Goal: Information Seeking & Learning: Learn about a topic

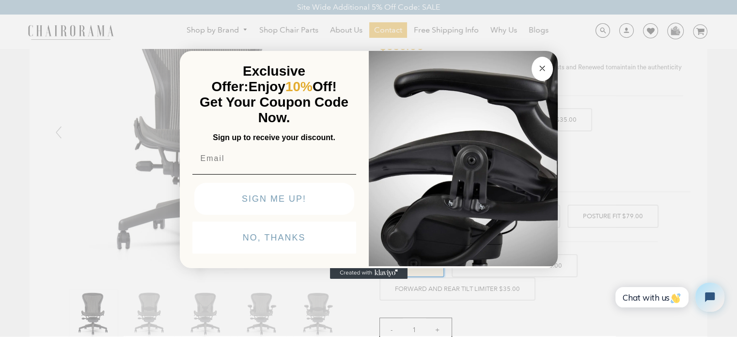
scroll to position [48, 0]
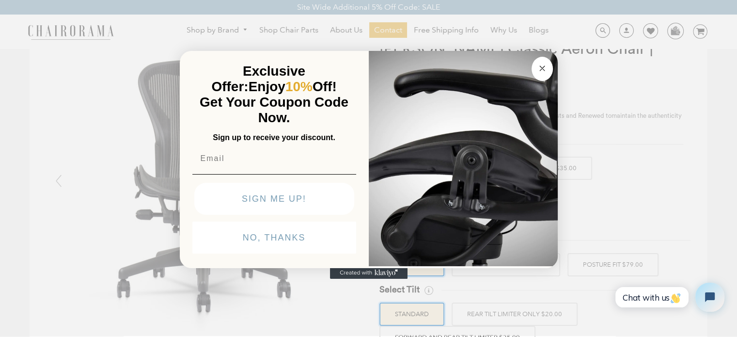
click at [537, 66] on circle "Close dialog" at bounding box center [542, 68] width 11 height 11
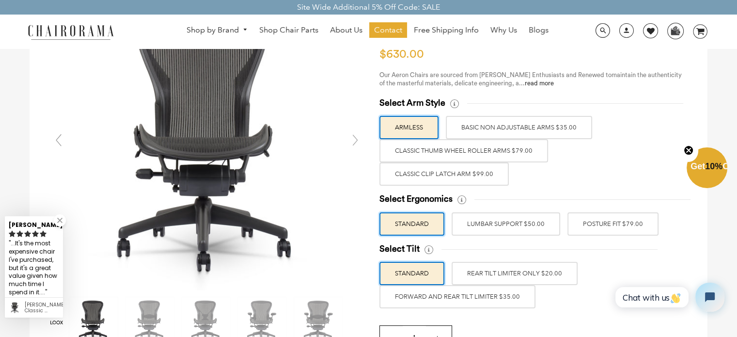
scroll to position [97, 0]
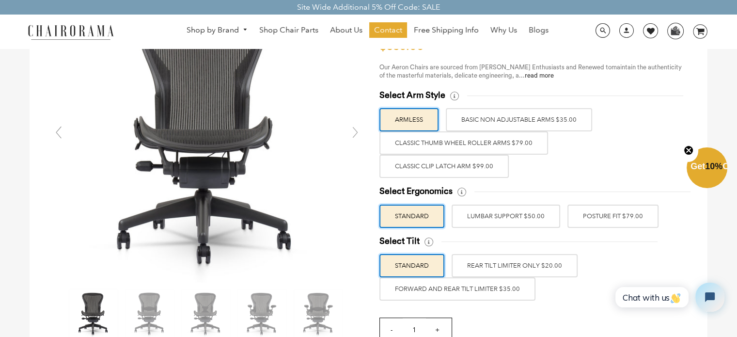
click at [440, 170] on label "Classic Clip Latch Arm $99.00" at bounding box center [444, 166] width 129 height 23
click at [0, 0] on input "Classic Clip Latch Arm $99.00" at bounding box center [0, 0] width 0 height 0
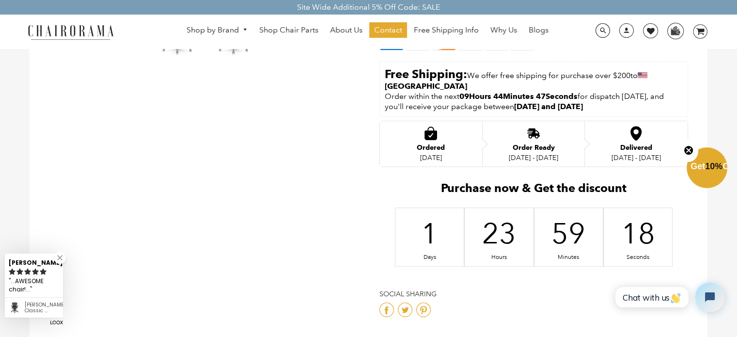
scroll to position [242, 0]
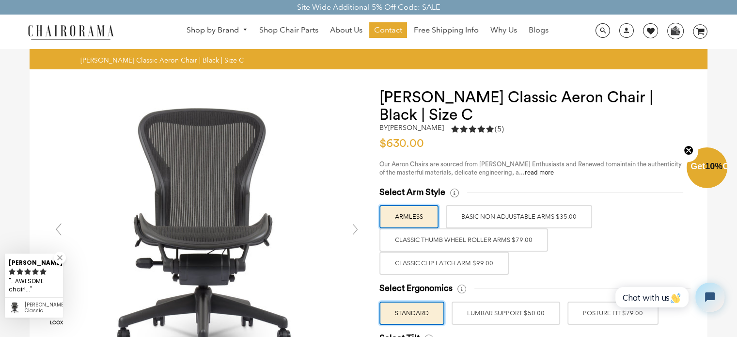
click at [478, 237] on label "Classic Thumb Wheel Roller Arms $79.00" at bounding box center [464, 239] width 169 height 23
click at [0, 0] on input "Classic Thumb Wheel Roller Arms $79.00" at bounding box center [0, 0] width 0 height 0
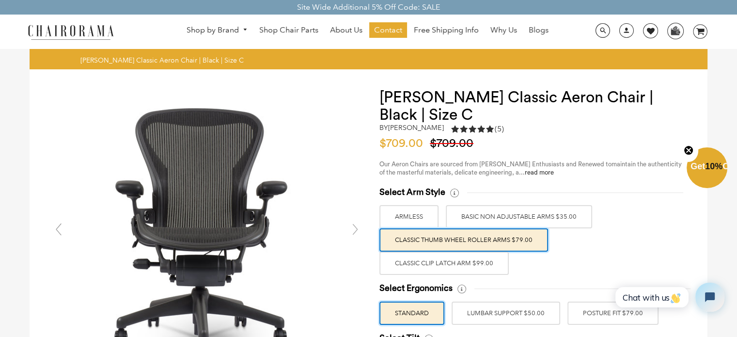
click at [450, 264] on label "Classic Clip Latch Arm $99.00" at bounding box center [444, 263] width 129 height 23
click at [0, 0] on input "Classic Clip Latch Arm $99.00" at bounding box center [0, 0] width 0 height 0
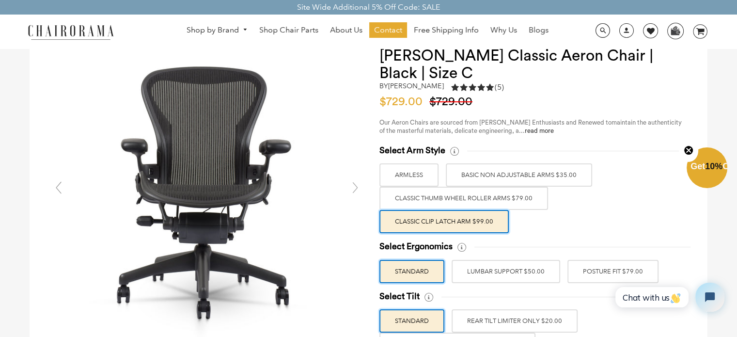
scroll to position [48, 0]
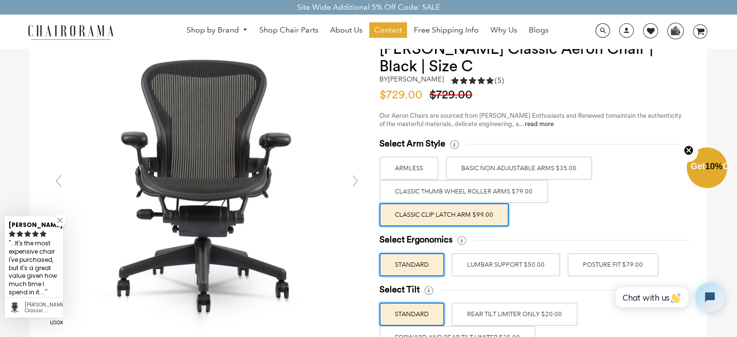
click at [597, 265] on label "POSTURE FIT $79.00" at bounding box center [613, 264] width 91 height 23
click at [0, 0] on input "POSTURE FIT $79.00" at bounding box center [0, 0] width 0 height 0
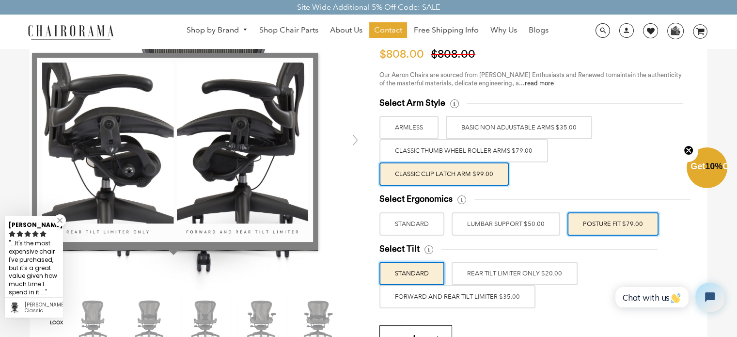
scroll to position [97, 0]
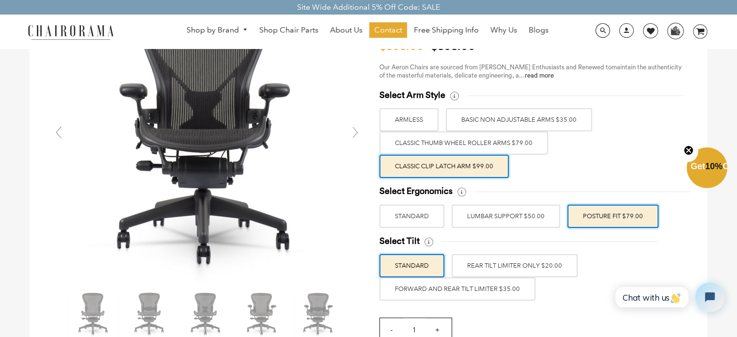
click at [462, 290] on label "FORWARD AND REAR TILT LIMITER $35.00" at bounding box center [458, 288] width 156 height 23
click at [0, 0] on input "FORWARD AND REAR TILT LIMITER $35.00" at bounding box center [0, 0] width 0 height 0
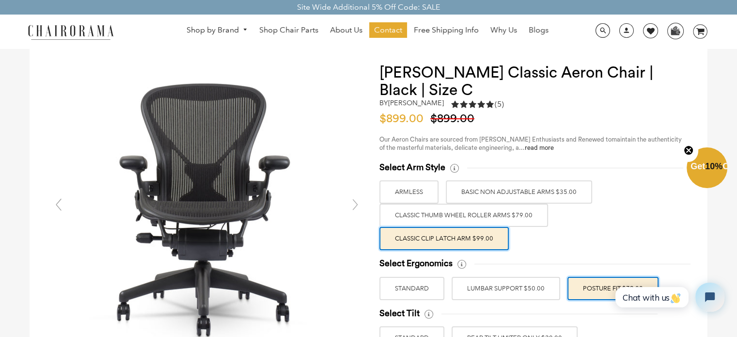
scroll to position [0, 0]
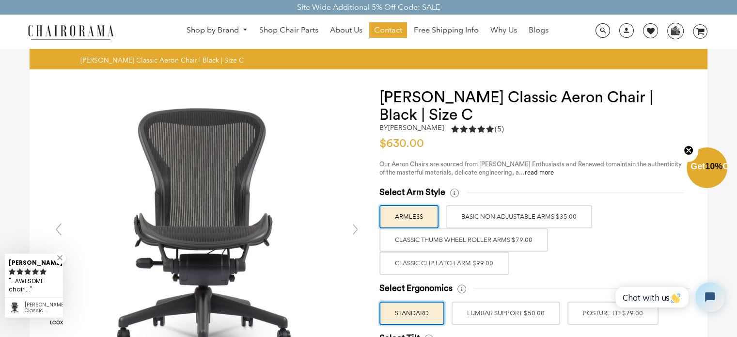
click at [689, 149] on icon "Close teaser" at bounding box center [689, 150] width 4 height 4
